Goal: Task Accomplishment & Management: Complete application form

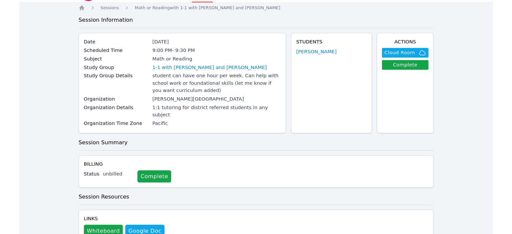
scroll to position [37, 0]
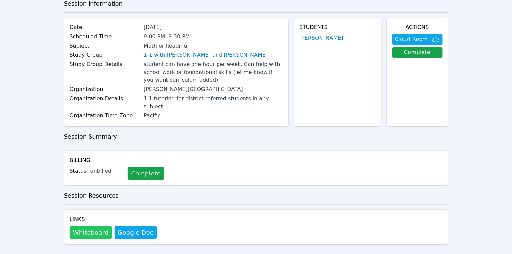
click at [88, 226] on button "Whiteboard" at bounding box center [91, 232] width 42 height 13
click at [419, 39] on span "Cloud Room" at bounding box center [411, 39] width 33 height 8
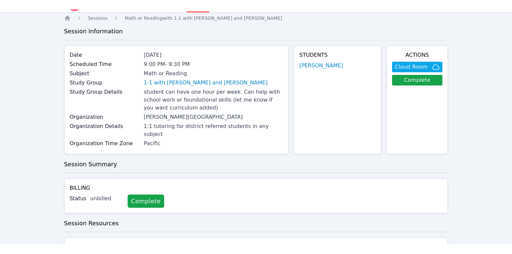
scroll to position [0, 0]
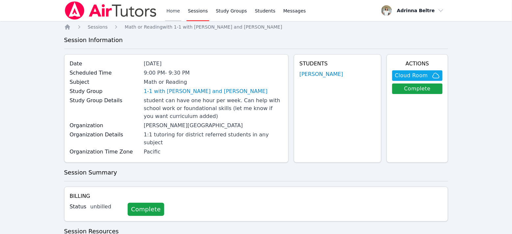
click at [178, 13] on link "Home" at bounding box center [173, 10] width 16 height 21
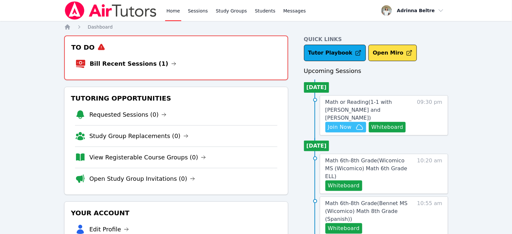
click at [341, 124] on span "Join Now" at bounding box center [340, 128] width 24 height 8
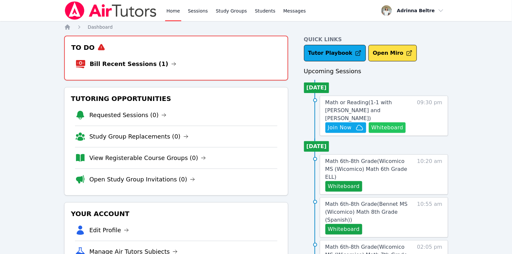
click at [385, 122] on button "Whiteboard" at bounding box center [387, 127] width 37 height 11
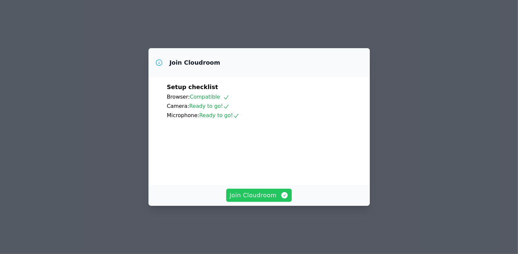
click at [256, 200] on span "Join Cloudroom" at bounding box center [259, 194] width 59 height 9
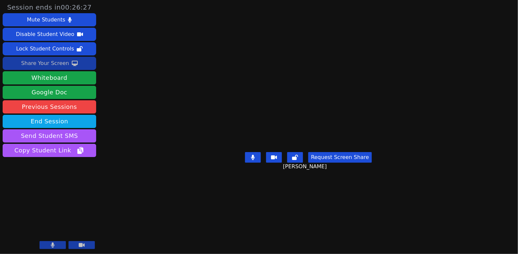
click at [58, 66] on div "Share Your Screen" at bounding box center [45, 63] width 48 height 11
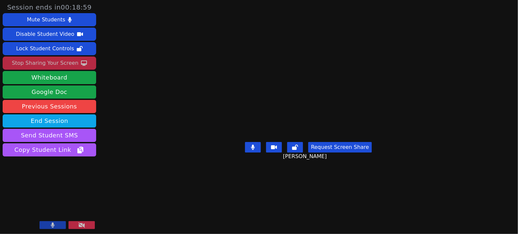
click at [66, 64] on div "Stop Sharing Your Screen" at bounding box center [45, 63] width 67 height 11
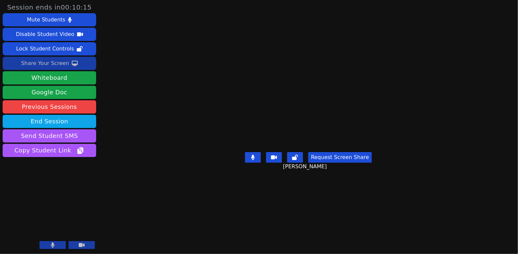
click at [68, 64] on button "Share Your Screen" at bounding box center [50, 63] width 94 height 13
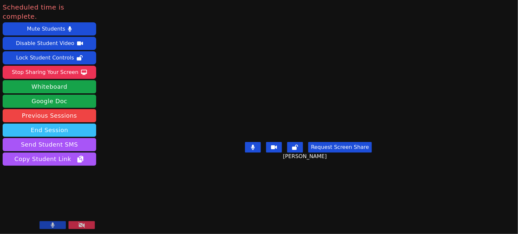
click at [57, 124] on button "End Session" at bounding box center [50, 130] width 94 height 13
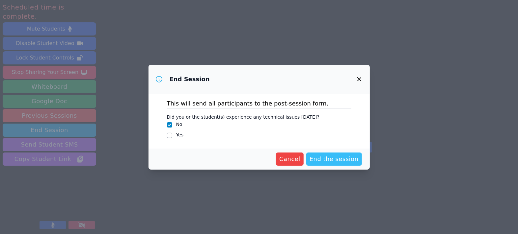
click at [331, 159] on span "End the session" at bounding box center [334, 159] width 49 height 9
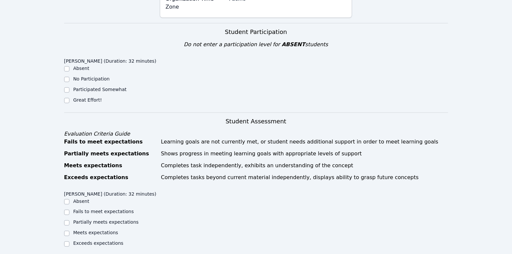
scroll to position [211, 0]
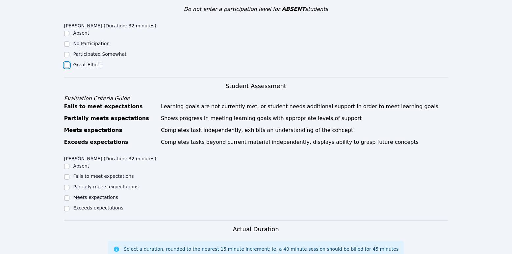
click at [66, 63] on input "Great Effort!" at bounding box center [66, 65] width 5 height 5
checkbox input "true"
click at [68, 206] on input "Exceeds expectations" at bounding box center [66, 208] width 5 height 5
checkbox input "true"
click at [67, 195] on input "Meets expectations" at bounding box center [66, 197] width 5 height 5
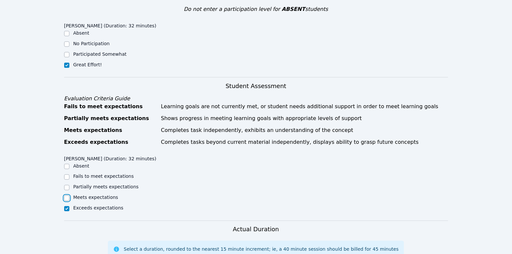
checkbox input "true"
checkbox input "false"
click at [65, 185] on input "Partially meets expectations" at bounding box center [66, 187] width 5 height 5
checkbox input "true"
checkbox input "false"
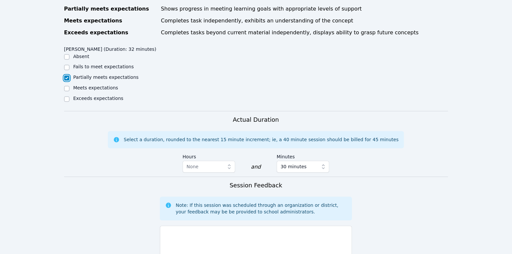
scroll to position [346, 0]
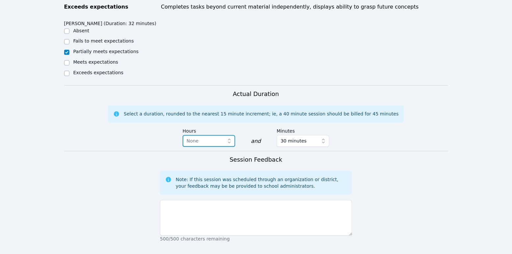
click at [215, 137] on span "None" at bounding box center [205, 141] width 36 height 8
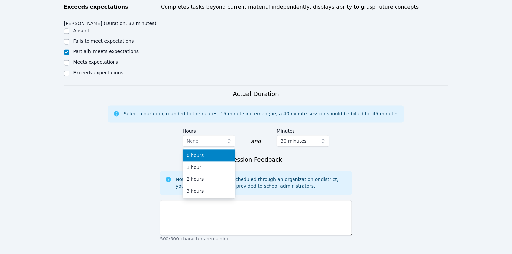
click at [240, 111] on div "Select a duration, rounded to the nearest 15 minute increment; ie, a 40 minute …" at bounding box center [261, 114] width 275 height 7
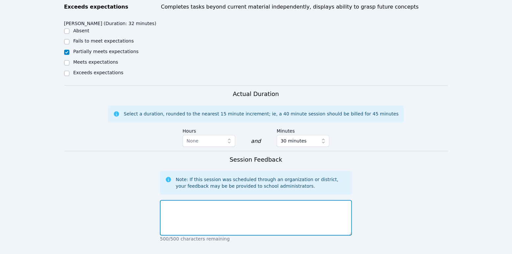
click at [215, 200] on textarea at bounding box center [256, 218] width 192 height 36
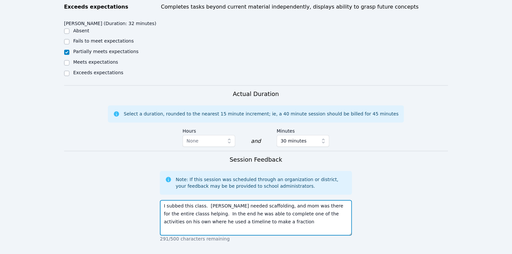
click at [343, 200] on textarea "I subbed this class. Elie needed scaffolding, and mom was there for the entire …" at bounding box center [256, 218] width 192 height 36
click at [238, 207] on textarea "I subbed this class. Elie needed scaffolding, and mom was there for the entire …" at bounding box center [256, 218] width 192 height 36
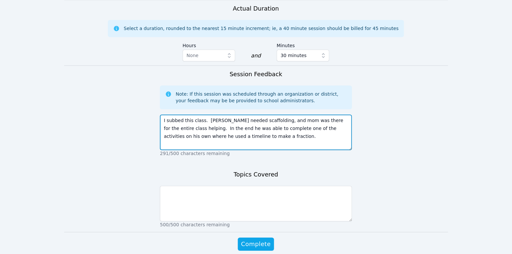
scroll to position [442, 0]
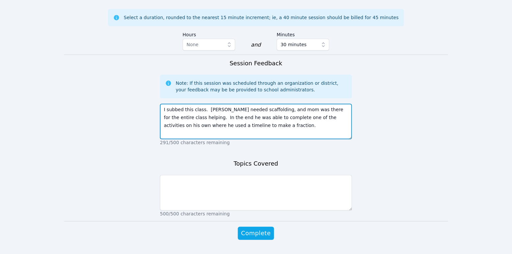
type textarea "I subbed this class. Elie needed scaffolding, and mom was there for the entire …"
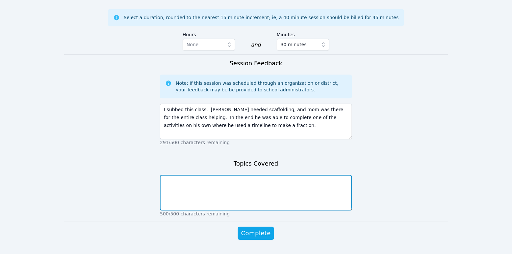
click at [255, 175] on textarea at bounding box center [256, 193] width 192 height 36
type textarea "equivalent fractions"
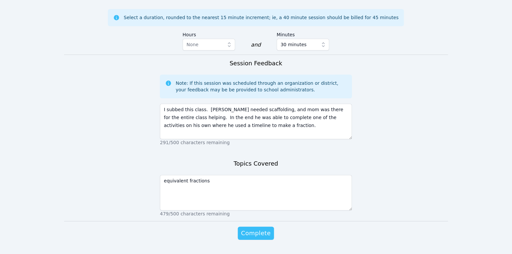
click at [254, 228] on span "Complete" at bounding box center [256, 232] width 30 height 9
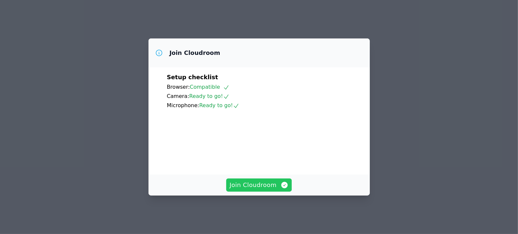
click at [263, 190] on span "Join Cloudroom" at bounding box center [259, 185] width 59 height 9
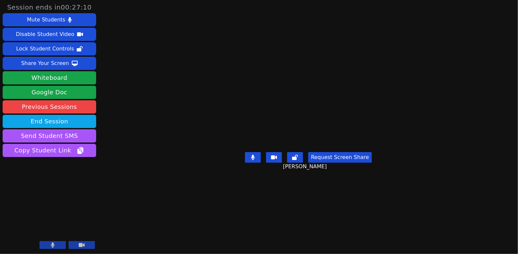
click at [277, 162] on button at bounding box center [274, 157] width 16 height 11
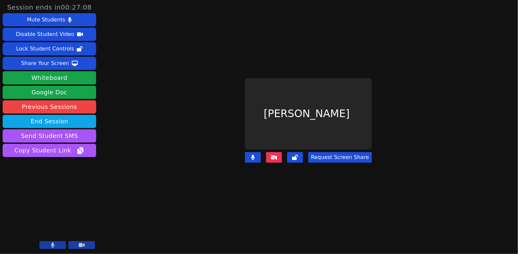
click at [275, 154] on icon at bounding box center [274, 156] width 7 height 5
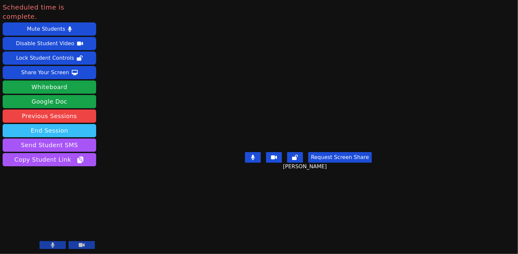
click at [71, 124] on button "End Session" at bounding box center [50, 130] width 94 height 13
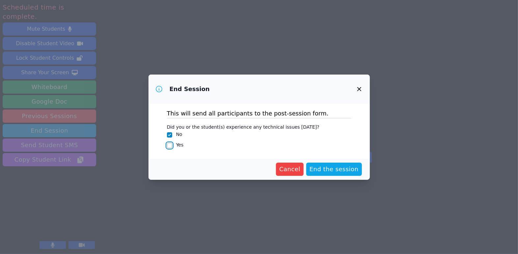
click at [168, 145] on input "Yes" at bounding box center [169, 145] width 5 height 5
checkbox input "true"
checkbox input "false"
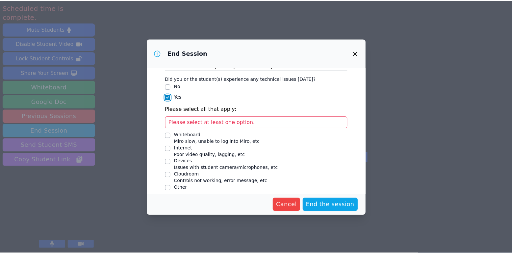
scroll to position [17, 0]
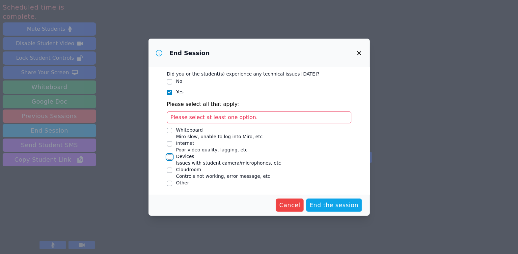
click at [171, 155] on input "Devices Issues with student camera/microphones, etc" at bounding box center [169, 156] width 5 height 5
checkbox input "true"
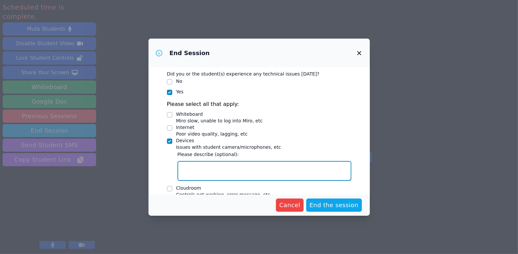
click at [188, 169] on textarea "Devices Issues with student camera/microphones, etc" at bounding box center [265, 171] width 174 height 20
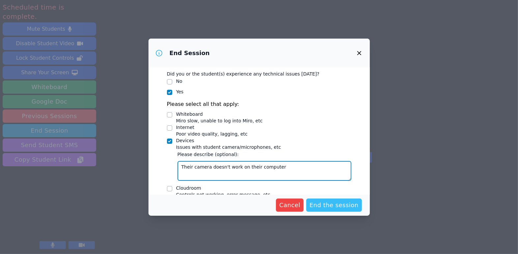
type textarea "Their camera doesn't work on their computer"
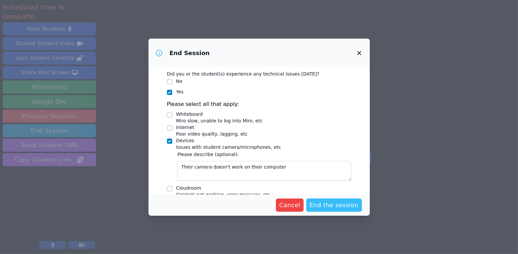
click at [330, 203] on span "End the session" at bounding box center [334, 204] width 49 height 9
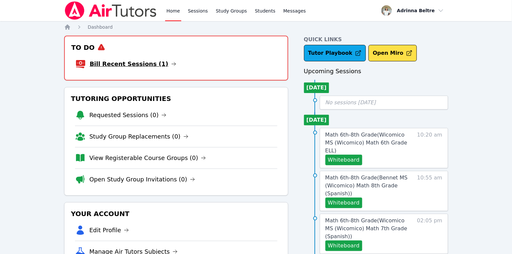
click at [117, 67] on link "Bill Recent Sessions (1)" at bounding box center [133, 63] width 87 height 9
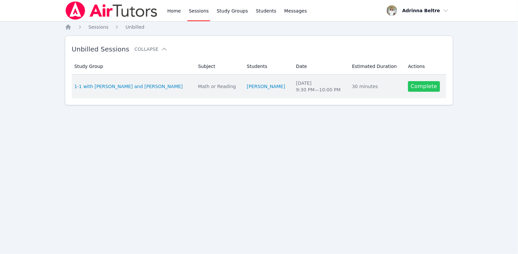
click at [410, 86] on link "Complete" at bounding box center [424, 86] width 32 height 11
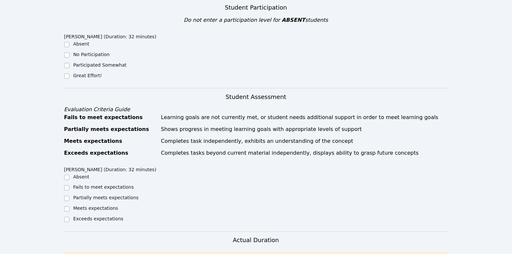
scroll to position [203, 0]
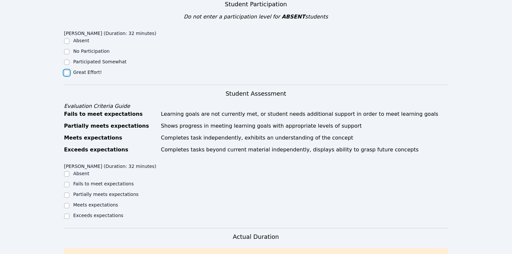
click at [68, 70] on input "Great Effort!" at bounding box center [66, 72] width 5 height 5
checkbox input "true"
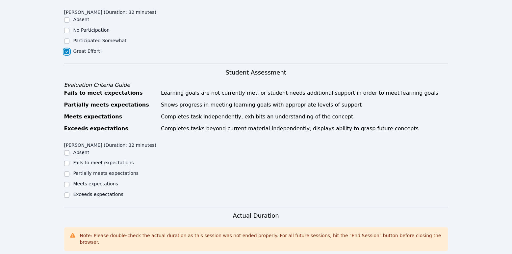
scroll to position [235, 0]
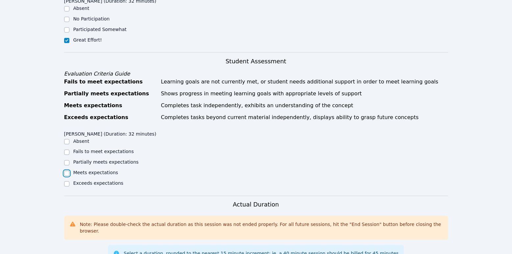
click at [68, 171] on input "Meets expectations" at bounding box center [66, 173] width 5 height 5
checkbox input "true"
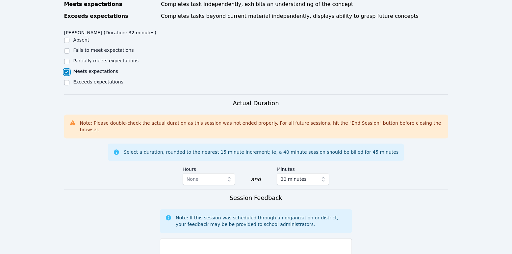
scroll to position [379, 0]
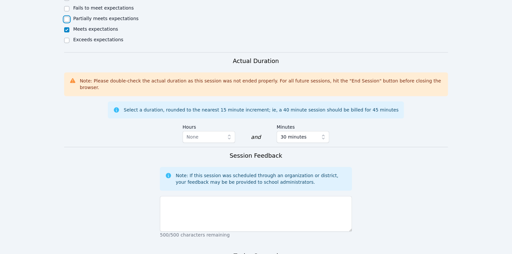
click at [66, 17] on input "Partially meets expectations" at bounding box center [66, 19] width 5 height 5
checkbox input "true"
checkbox input "false"
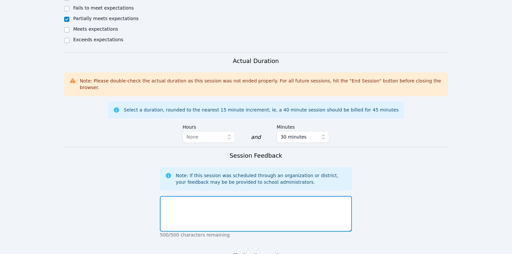
click at [209, 196] on textarea at bounding box center [256, 214] width 192 height 36
type textarea "W"
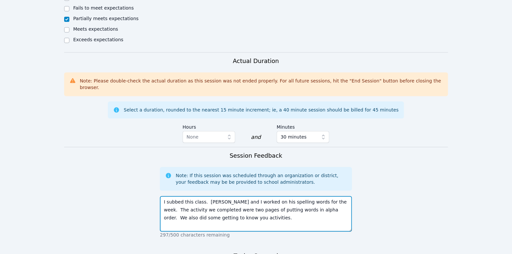
type textarea "I subbed this class. [PERSON_NAME] and I worked on his spelling words for the w…"
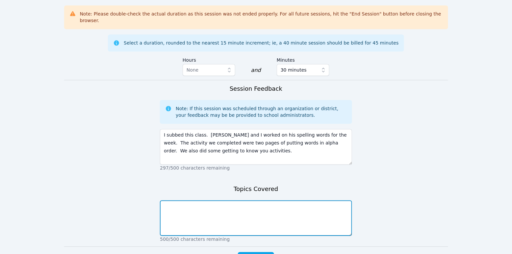
scroll to position [465, 0]
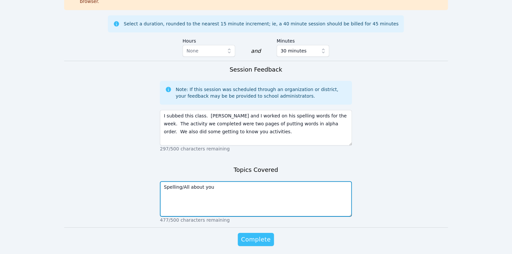
type textarea "Spelling/All about you"
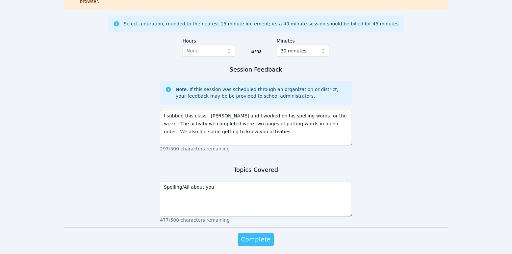
click at [262, 234] on span "Complete" at bounding box center [256, 238] width 30 height 9
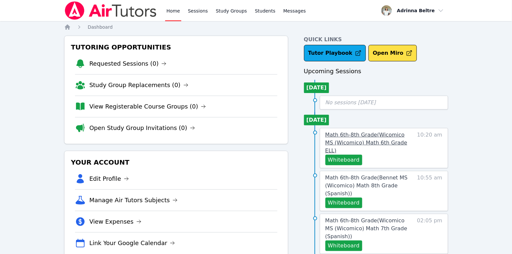
click at [395, 134] on span "Math 6th-8th Grade ( Wicomico MS (Wicomico) Math 6th Grade ELL )" at bounding box center [367, 142] width 82 height 22
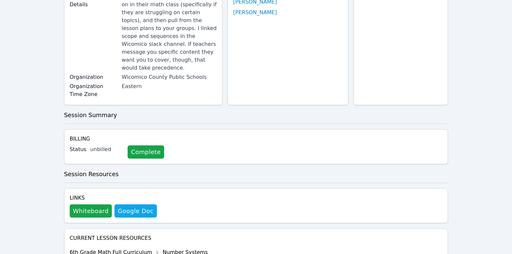
scroll to position [123, 0]
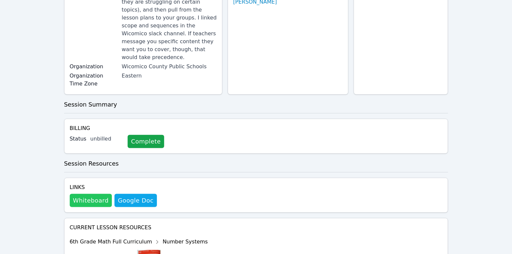
click at [89, 194] on button "Whiteboard" at bounding box center [91, 200] width 42 height 13
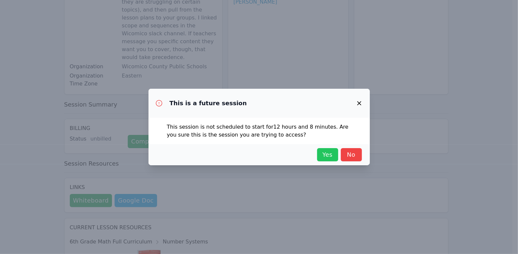
click at [327, 157] on span "Yes" at bounding box center [327, 154] width 14 height 9
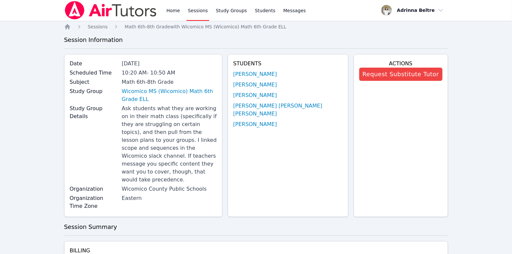
scroll to position [0, 0]
